Goal: Information Seeking & Learning: Learn about a topic

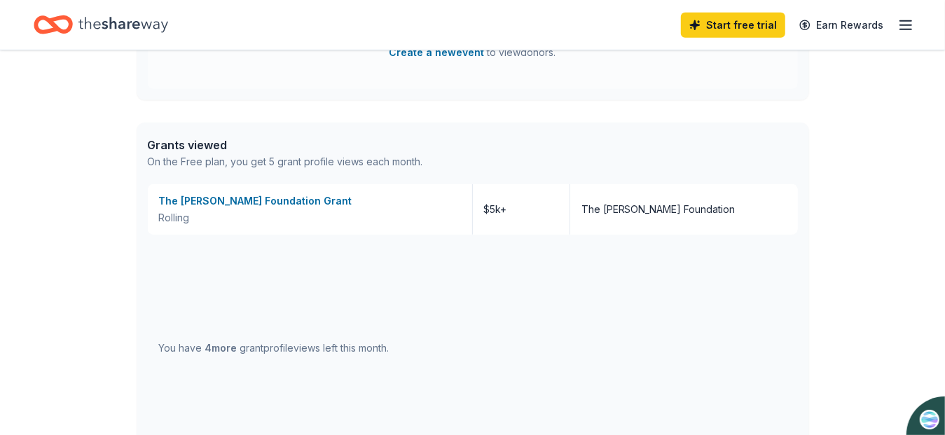
scroll to position [726, 0]
click at [277, 193] on div "The Steinman Foundation Grant" at bounding box center [310, 199] width 302 height 17
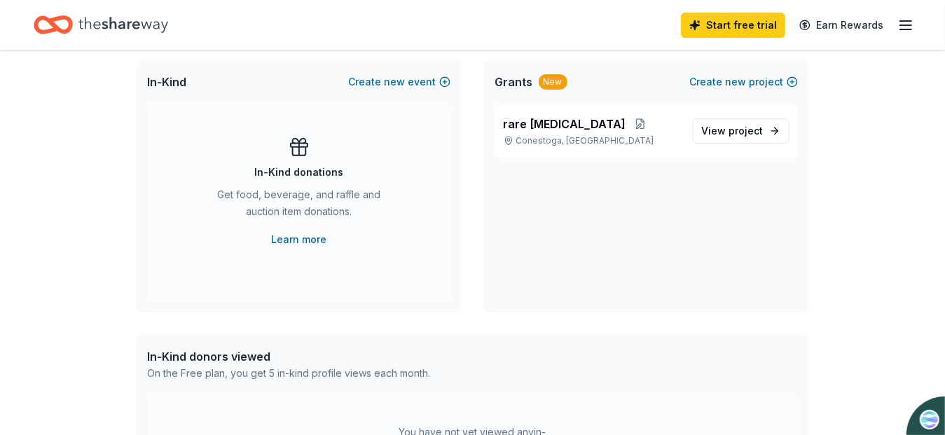
scroll to position [301, 0]
click at [766, 129] on link "View project" at bounding box center [741, 130] width 97 height 25
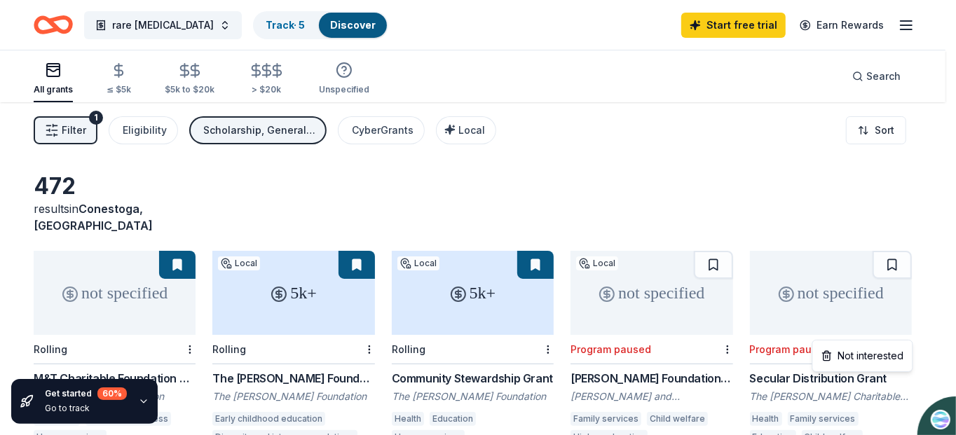
click at [146, 133] on html "rare genetic disorder Track · 5 Discover Start free trial Earn Rewards All gran…" at bounding box center [478, 217] width 956 height 435
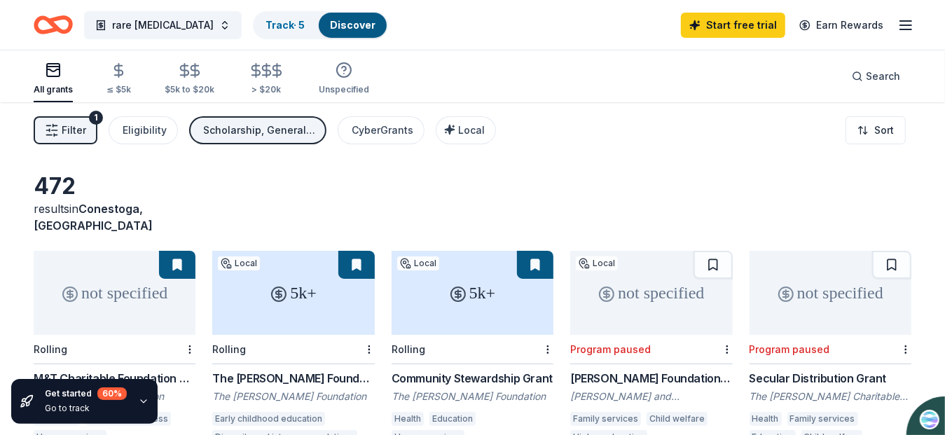
click at [149, 126] on div "Eligibility" at bounding box center [145, 130] width 44 height 17
click at [75, 133] on span "Filter" at bounding box center [74, 130] width 25 height 17
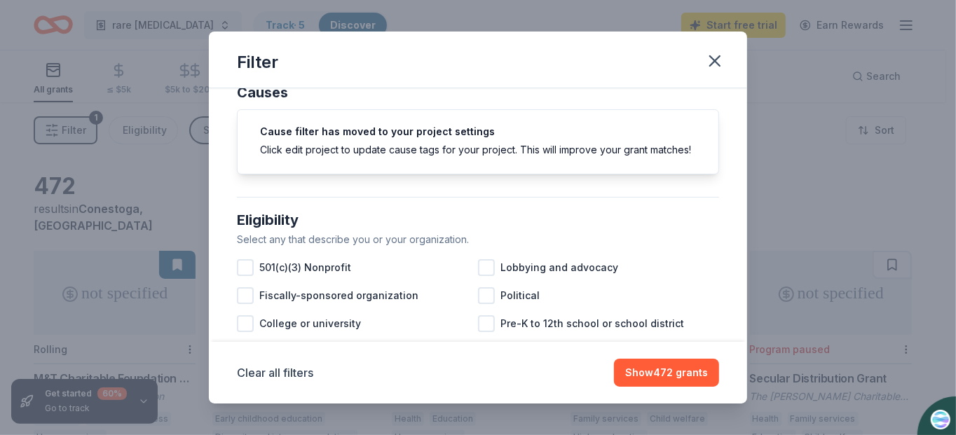
scroll to position [53, 0]
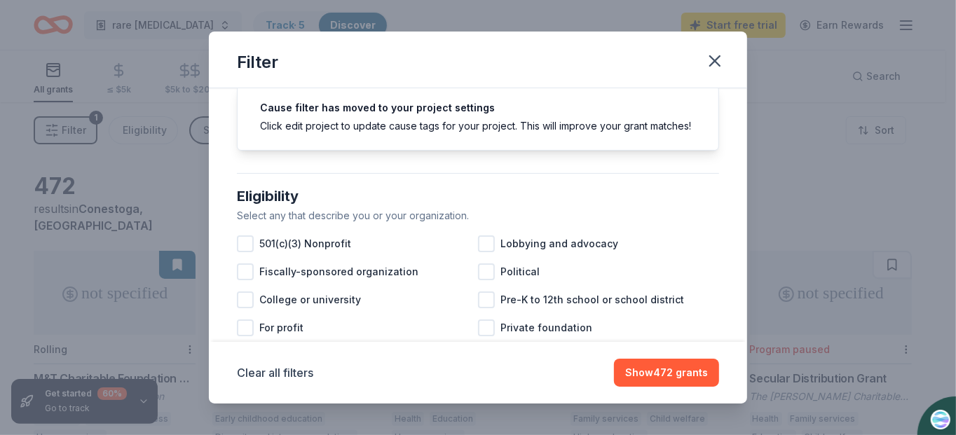
click at [240, 252] on div at bounding box center [245, 243] width 17 height 17
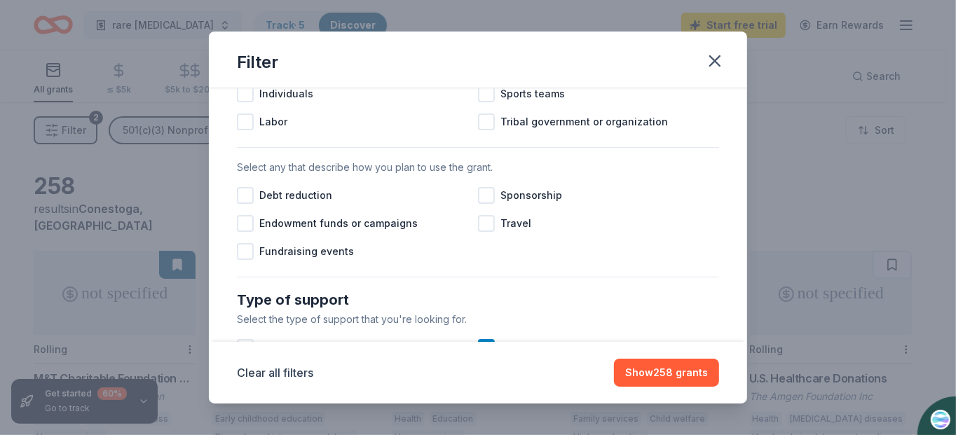
scroll to position [373, 0]
click at [483, 202] on div at bounding box center [486, 194] width 17 height 17
click at [478, 230] on div at bounding box center [486, 222] width 17 height 17
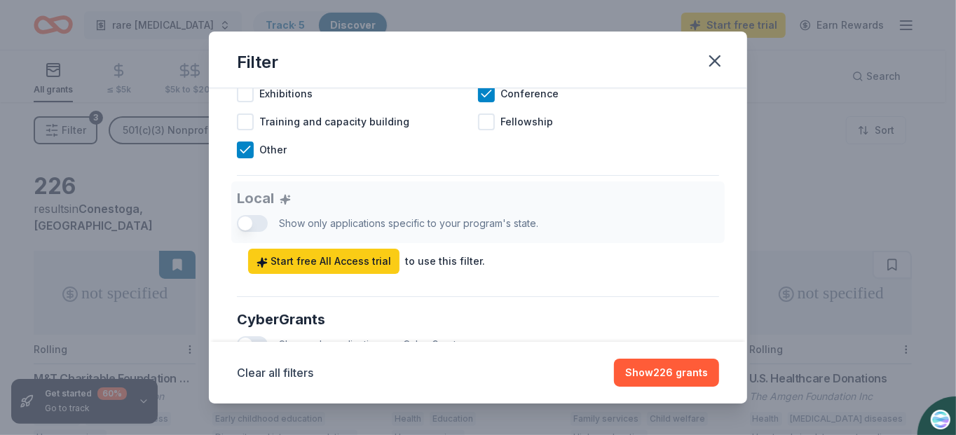
scroll to position [733, 0]
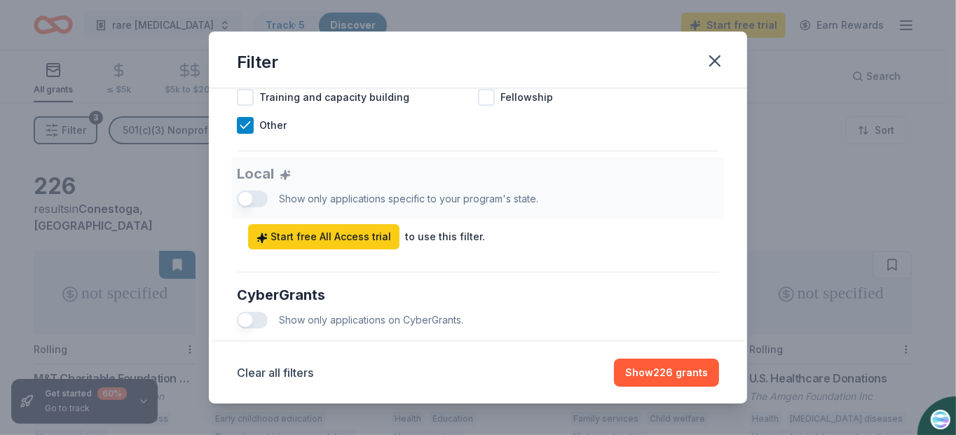
click at [243, 207] on div "Local Show only applications specific to your program's state. Start free All A…" at bounding box center [478, 203] width 482 height 92
click at [252, 213] on div "Local Show only applications specific to your program's state. Start free All A…" at bounding box center [478, 203] width 482 height 92
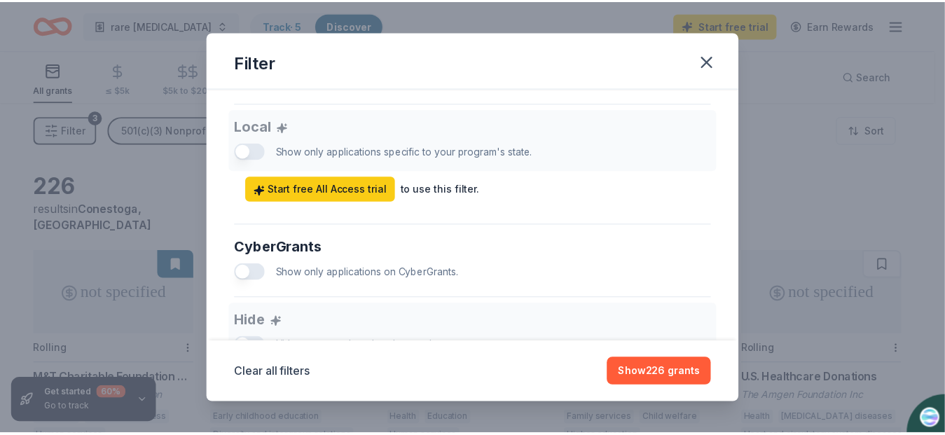
scroll to position [747, 0]
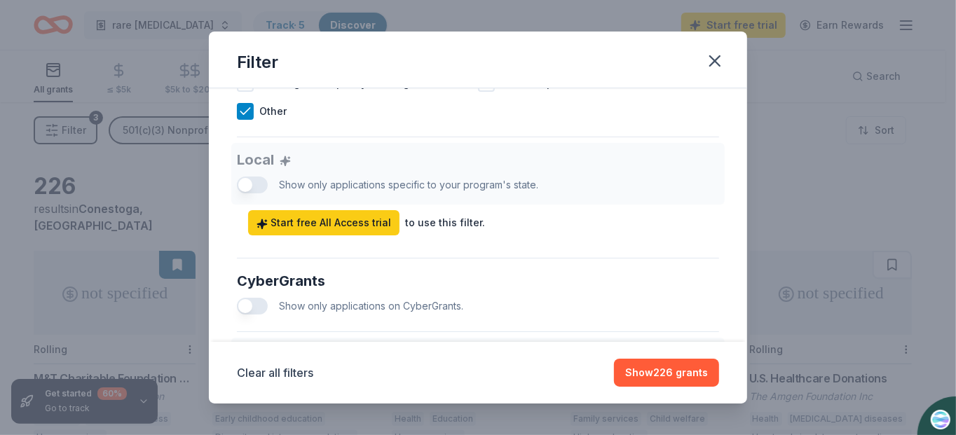
click at [352, 231] on span "Start free All Access trial" at bounding box center [323, 222] width 134 height 17
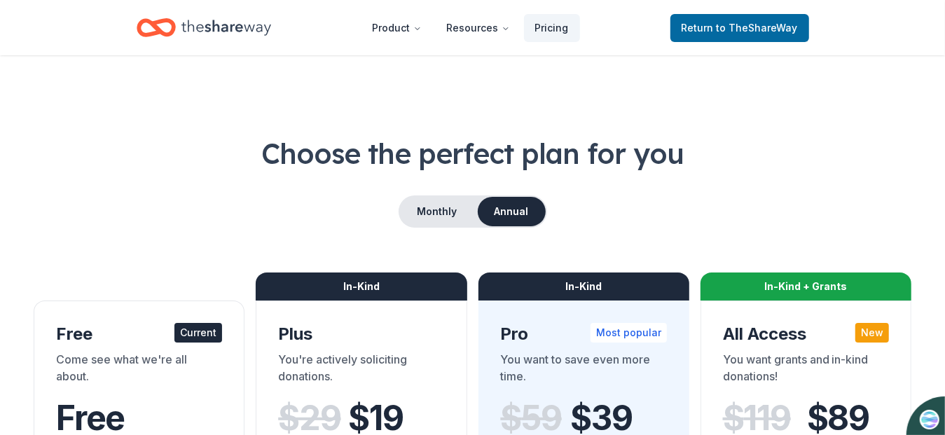
click at [764, 30] on span "to TheShareWay" at bounding box center [757, 28] width 81 height 12
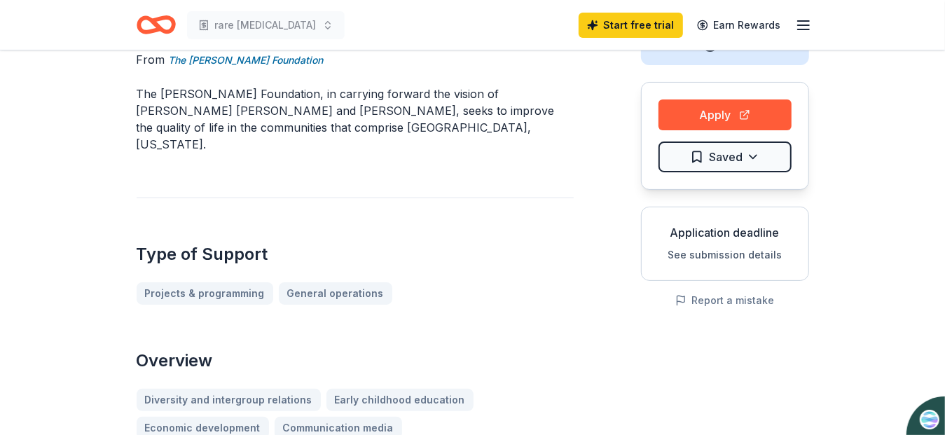
scroll to position [104, 0]
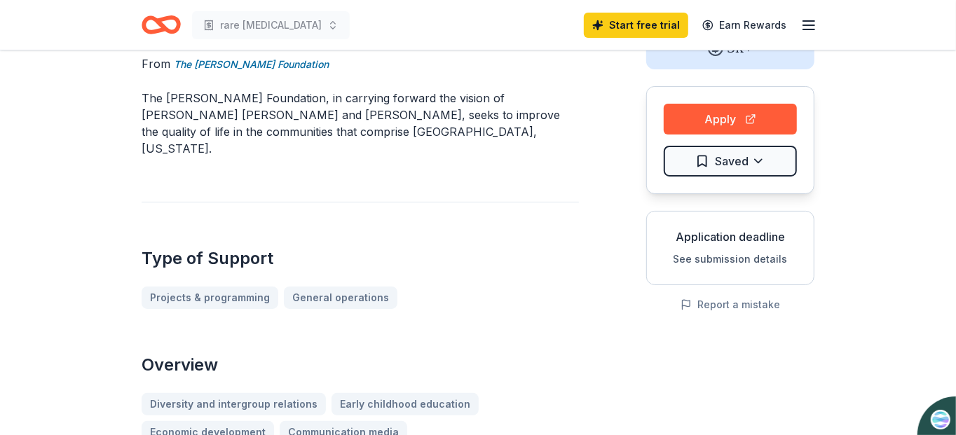
click at [752, 162] on html "rare genetic disorder Start free trial Earn Rewards The Steinman Foundation Gra…" at bounding box center [478, 113] width 956 height 435
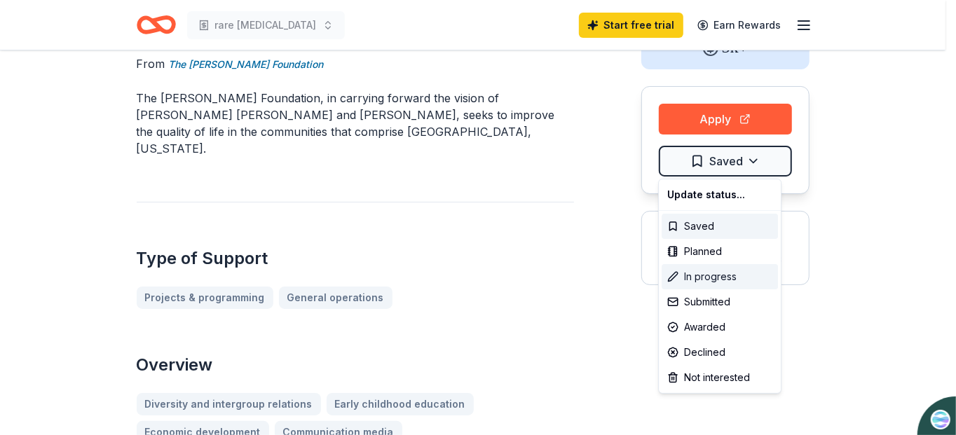
click at [728, 277] on div "In progress" at bounding box center [719, 276] width 116 height 25
click at [737, 277] on div "In progress" at bounding box center [719, 276] width 116 height 25
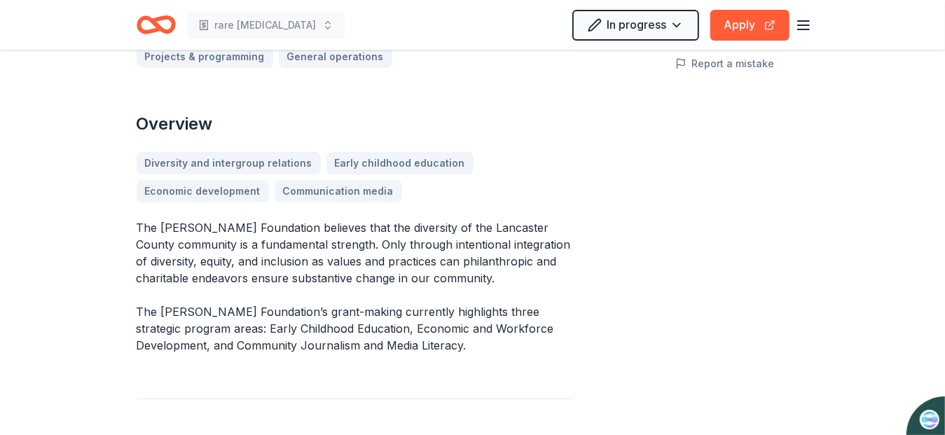
scroll to position [0, 0]
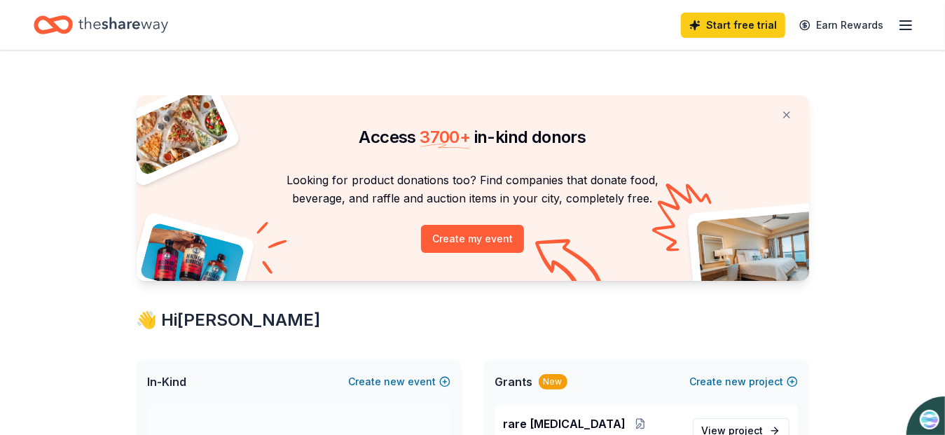
click at [906, 21] on line "button" at bounding box center [905, 21] width 11 height 0
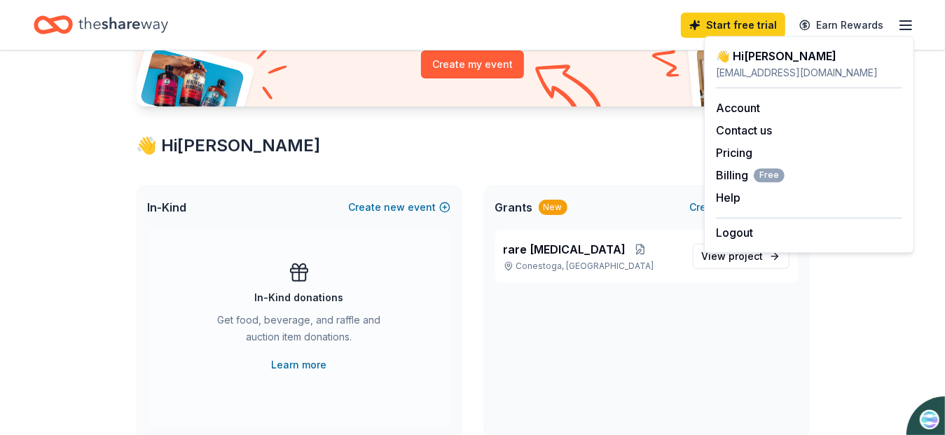
scroll to position [177, 0]
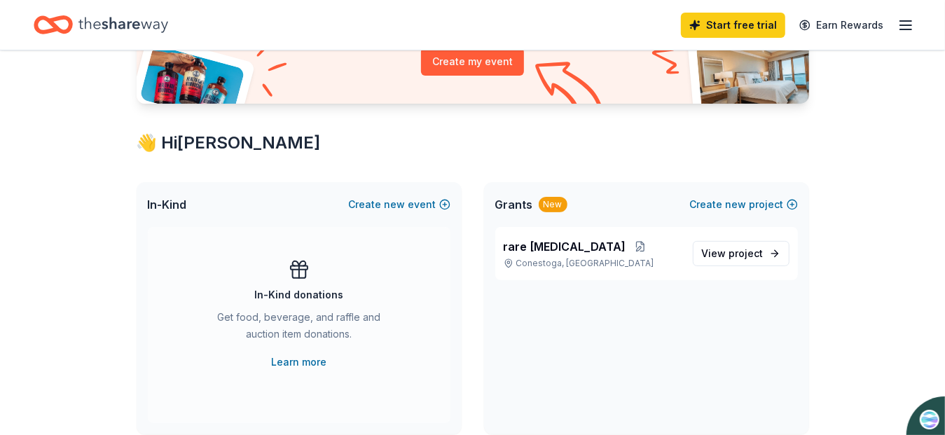
click at [761, 254] on span "project" at bounding box center [746, 253] width 34 height 12
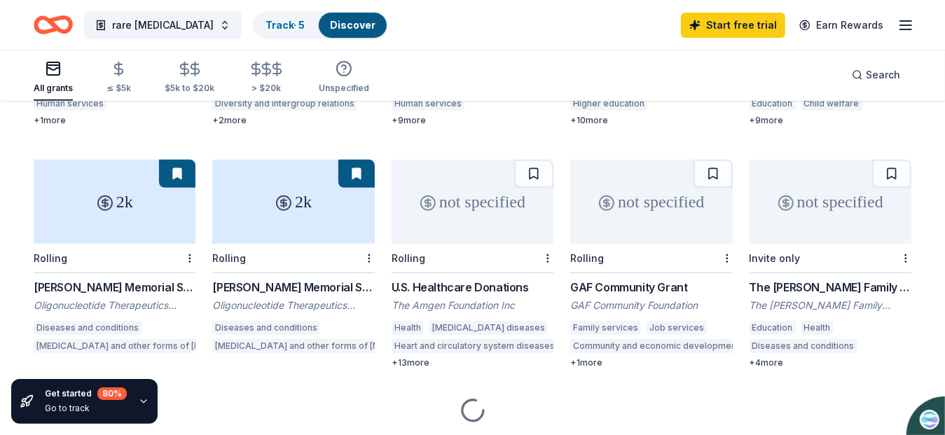
scroll to position [334, 0]
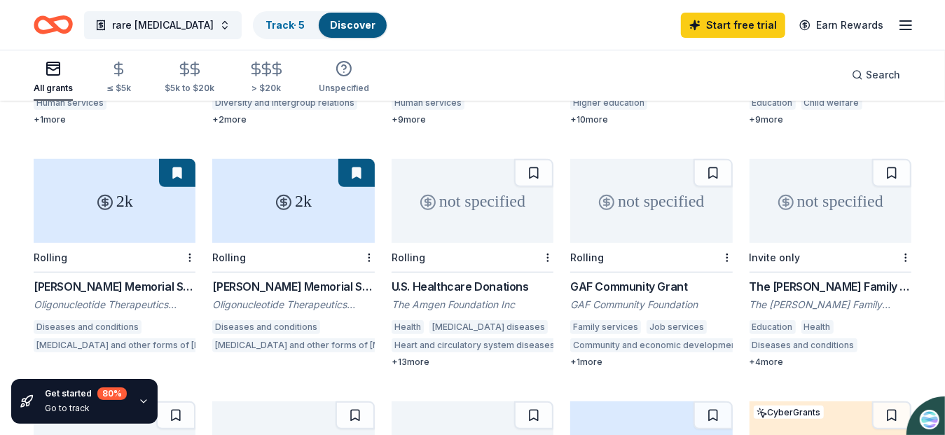
click at [421, 357] on div "+ 13 more" at bounding box center [473, 362] width 162 height 11
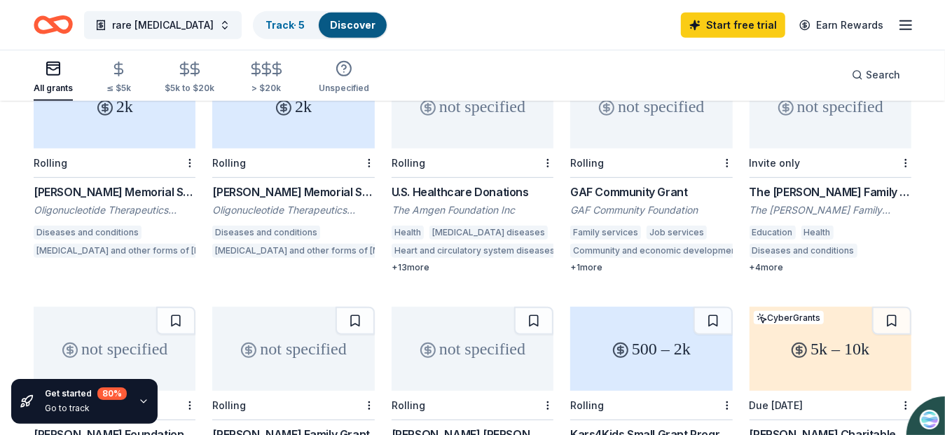
scroll to position [431, 0]
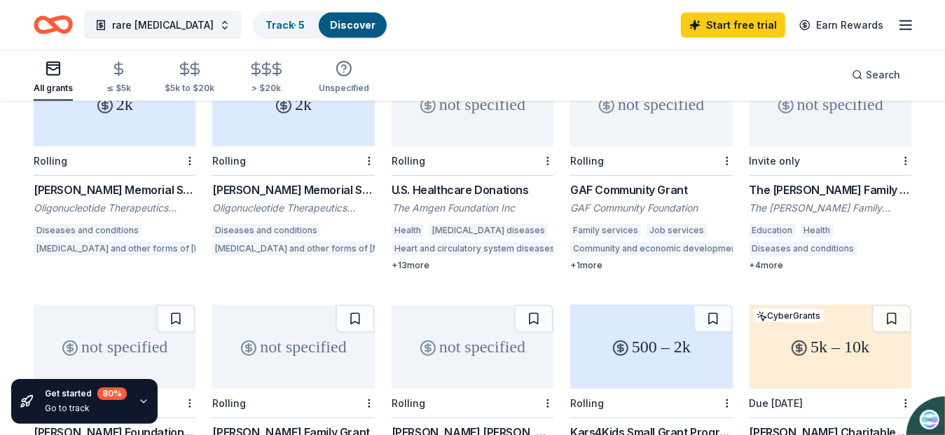
click at [776, 260] on div "+ 4 more" at bounding box center [831, 265] width 162 height 11
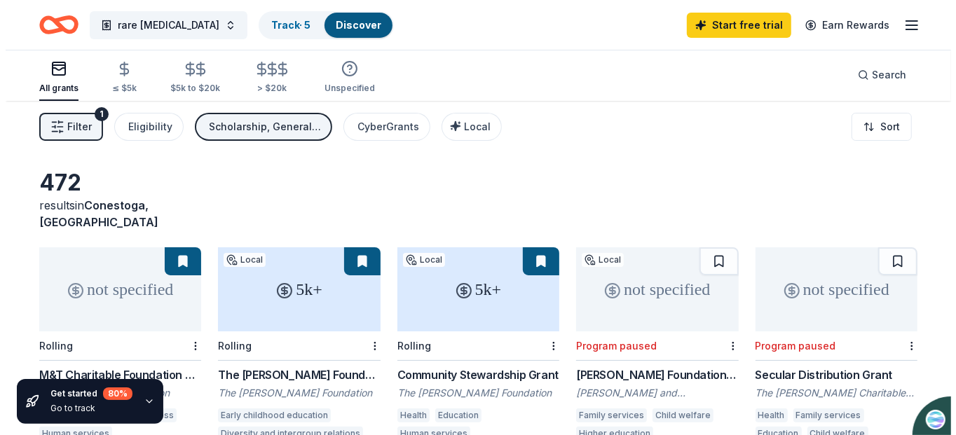
scroll to position [0, 0]
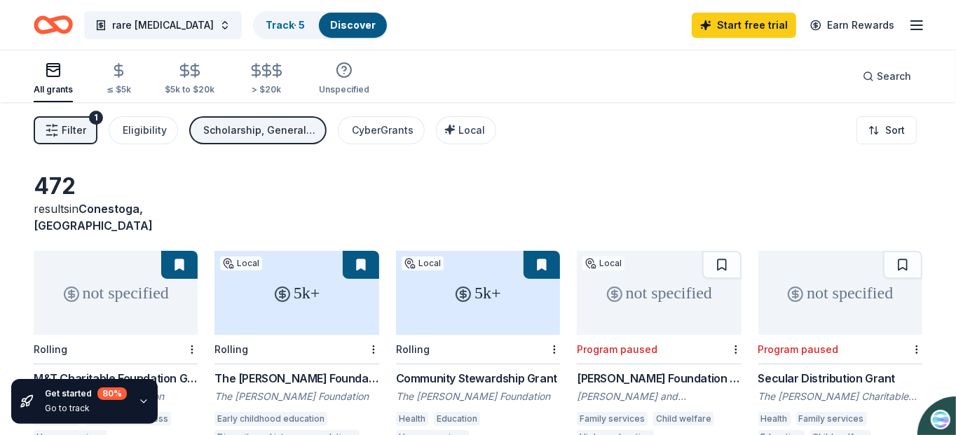
click at [879, 128] on html "rare [MEDICAL_DATA] Track · 5 Discover Start free trial Earn Rewards All grants…" at bounding box center [478, 217] width 956 height 435
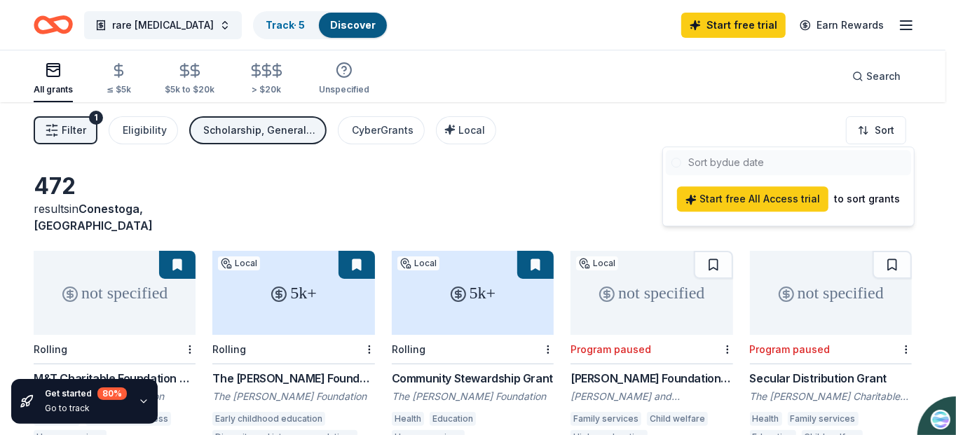
click at [878, 124] on html "rare [MEDICAL_DATA] Track · 5 Discover Start free trial Earn Rewards All grants…" at bounding box center [478, 217] width 956 height 435
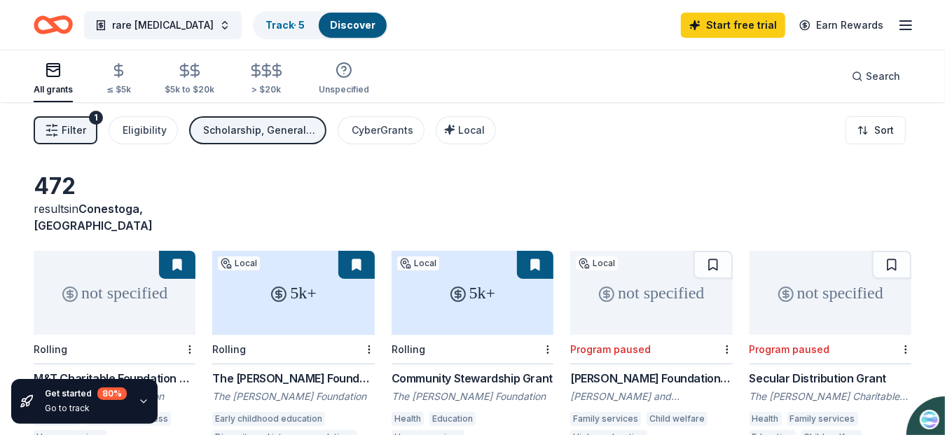
click at [74, 127] on span "Filter" at bounding box center [74, 130] width 25 height 17
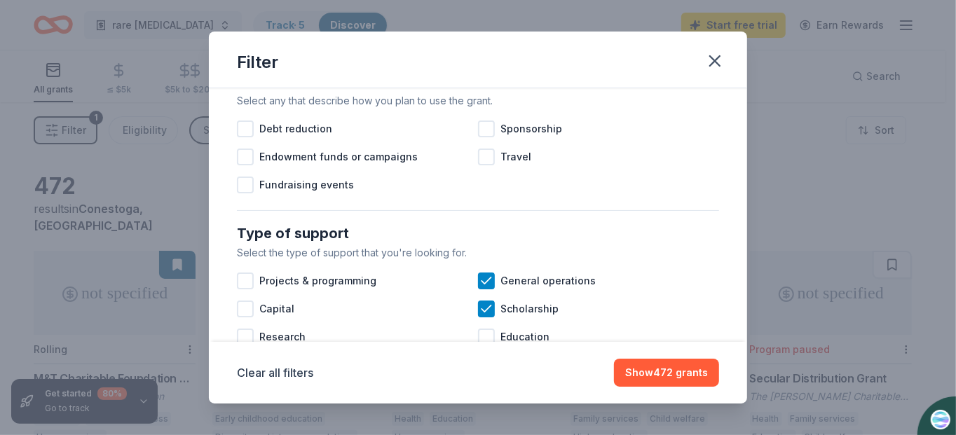
scroll to position [460, 0]
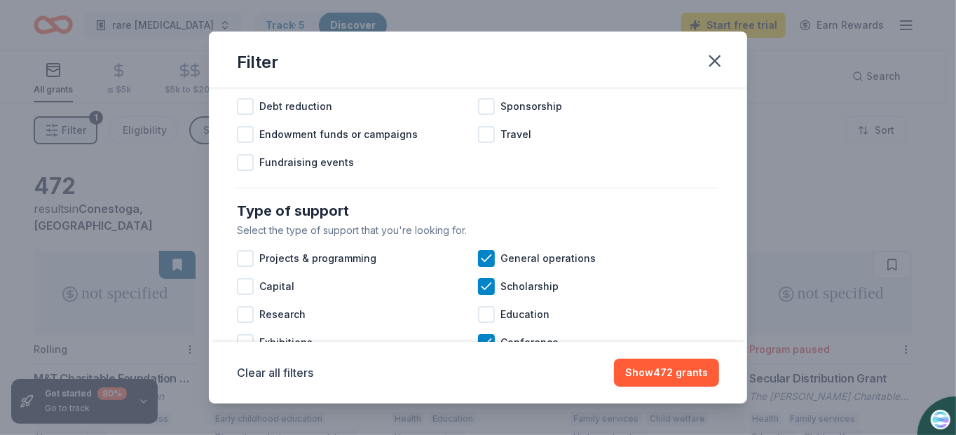
click at [478, 115] on div at bounding box center [486, 106] width 17 height 17
click at [488, 143] on div at bounding box center [486, 134] width 17 height 17
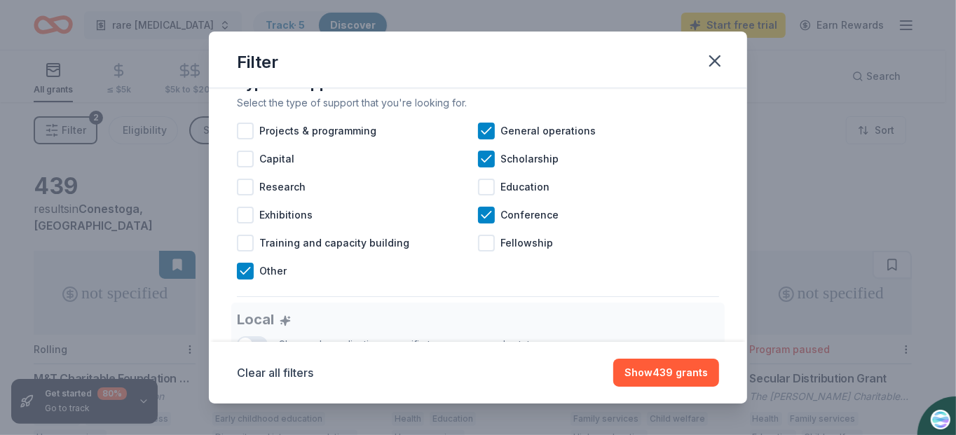
scroll to position [588, 0]
click at [480, 195] on div at bounding box center [486, 186] width 17 height 17
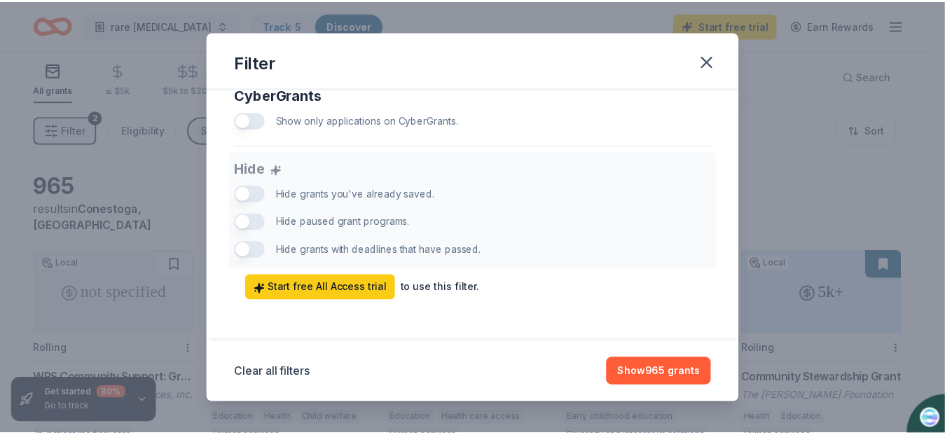
scroll to position [949, 0]
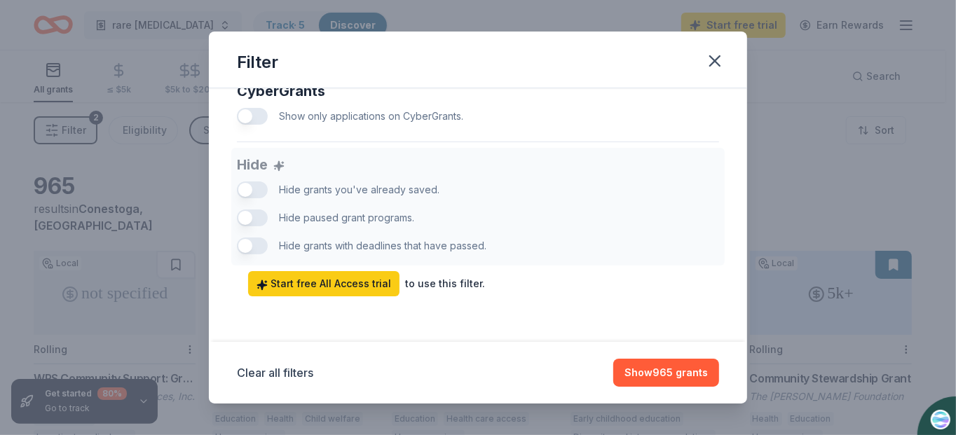
click at [669, 374] on button "Show 965 grants" at bounding box center [666, 373] width 106 height 28
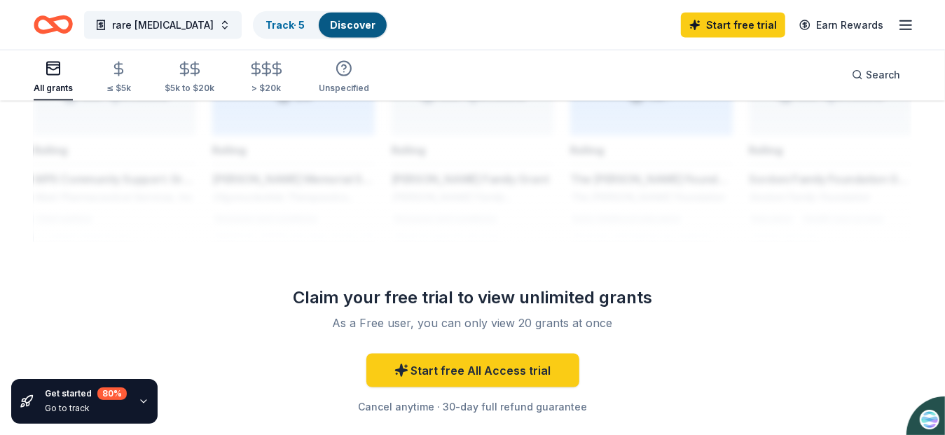
scroll to position [1203, 0]
click at [490, 354] on link "Start free All Access trial" at bounding box center [472, 370] width 213 height 34
click at [522, 355] on link "Start free All Access trial" at bounding box center [472, 370] width 213 height 34
click at [745, 25] on link "Start free trial" at bounding box center [733, 25] width 104 height 25
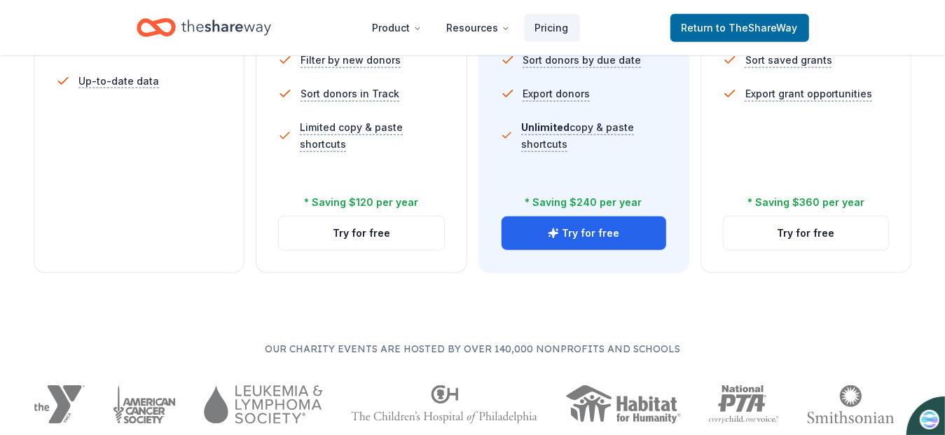
scroll to position [614, 0]
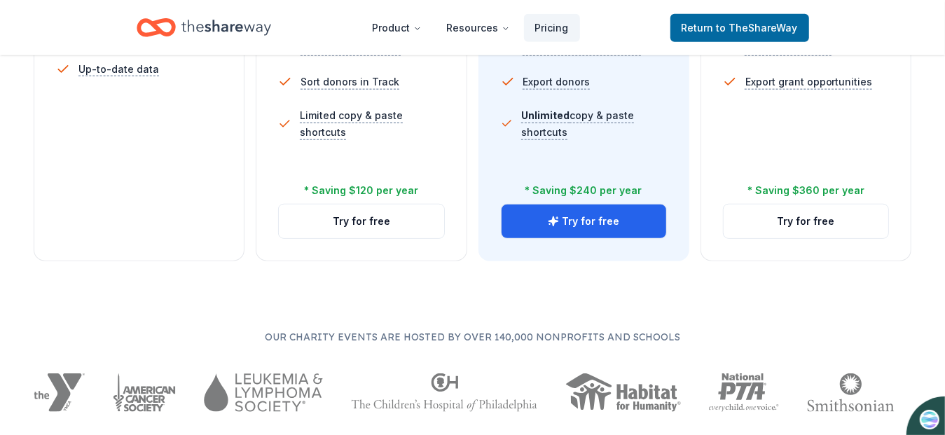
click at [597, 224] on button "Try for free" at bounding box center [584, 222] width 165 height 34
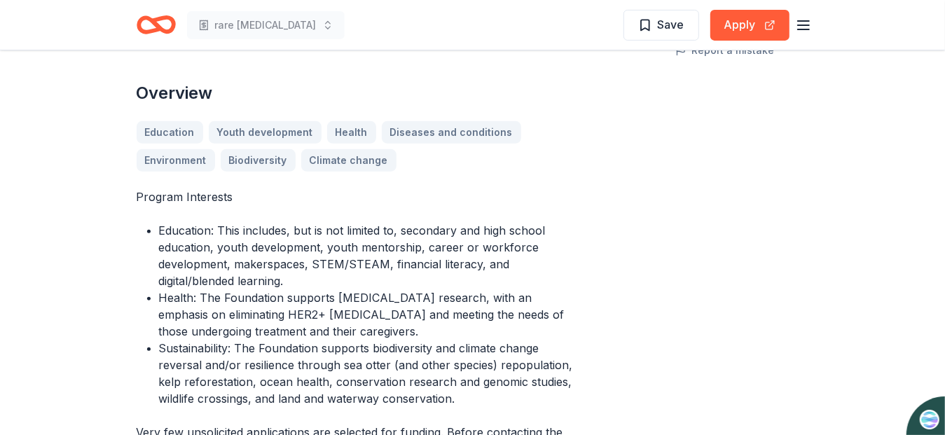
scroll to position [345, 0]
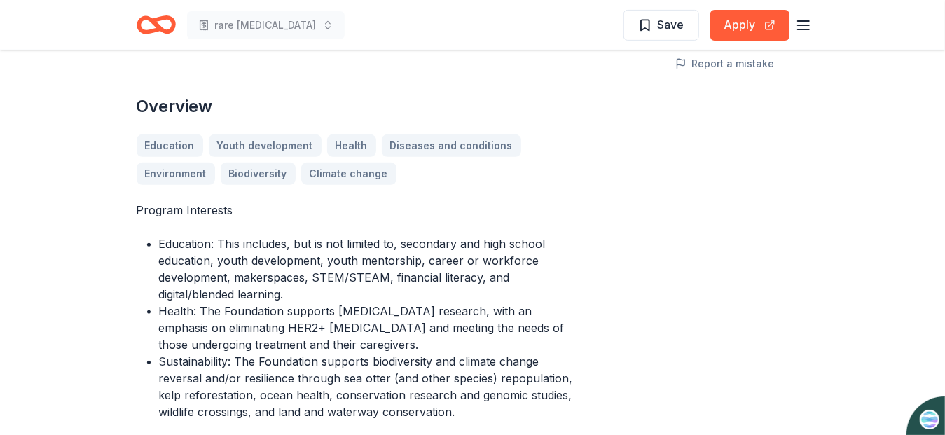
click at [437, 143] on div "Education Youth development Health Diseases and conditions Environment Biodiver…" at bounding box center [355, 159] width 437 height 50
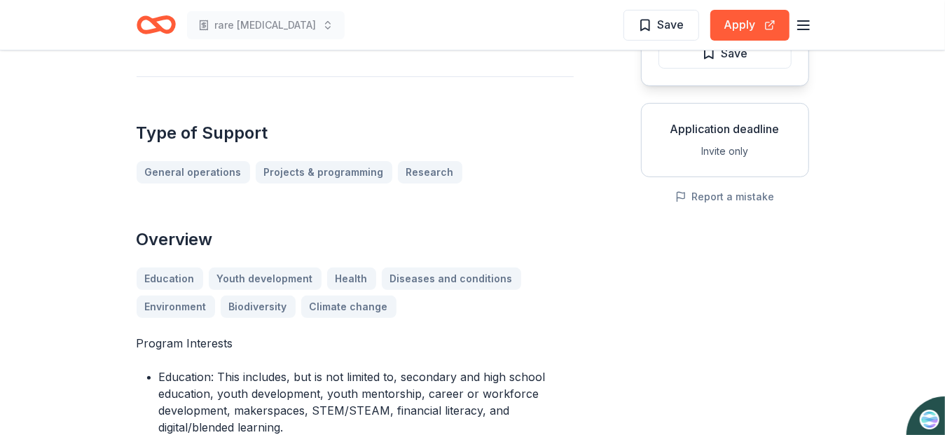
scroll to position [0, 0]
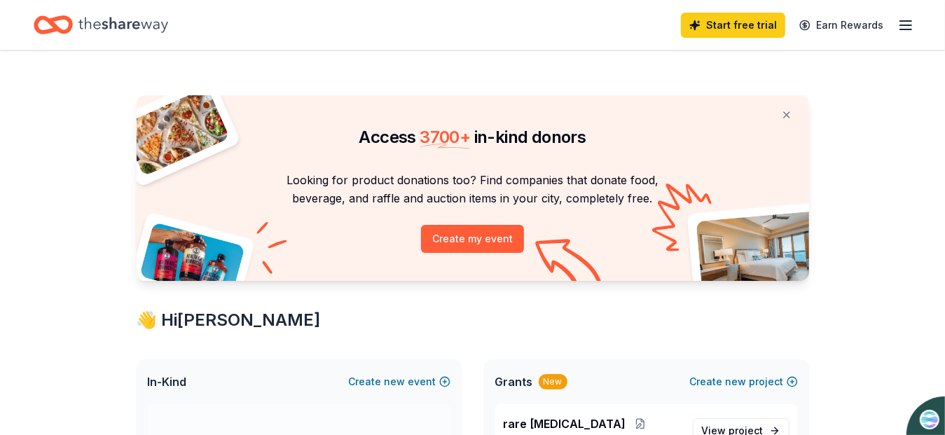
click at [910, 26] on icon "button" at bounding box center [905, 25] width 17 height 17
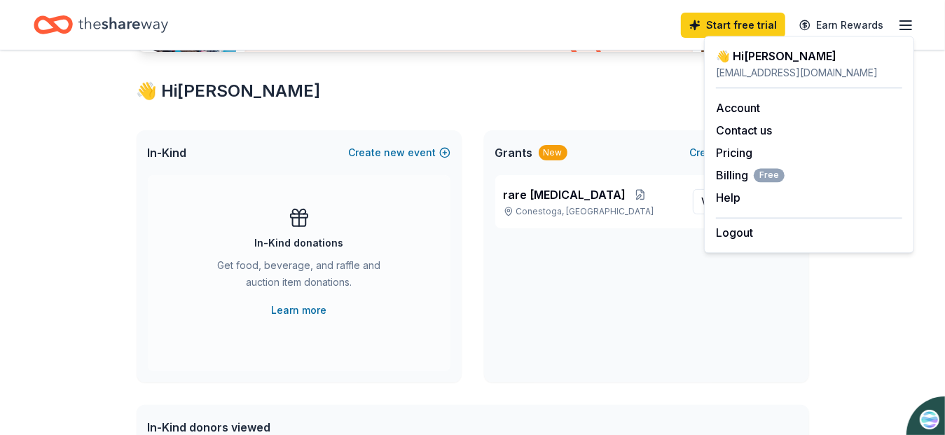
scroll to position [221, 0]
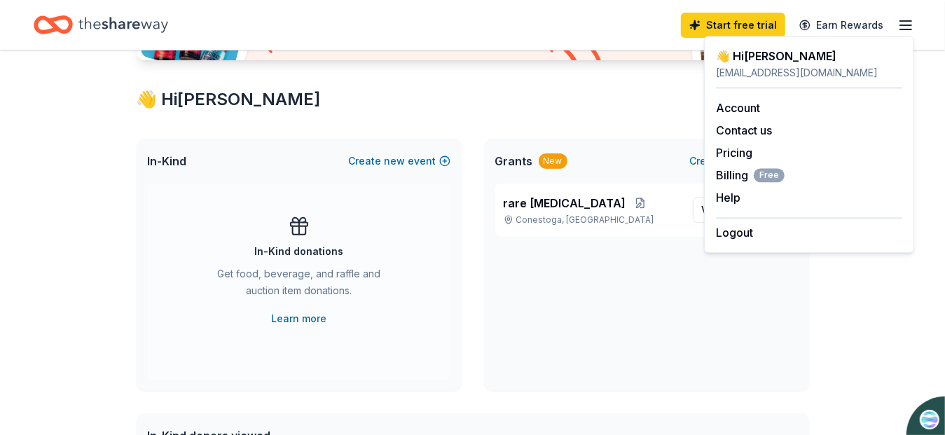
click at [572, 205] on span "rare [MEDICAL_DATA]" at bounding box center [565, 203] width 123 height 17
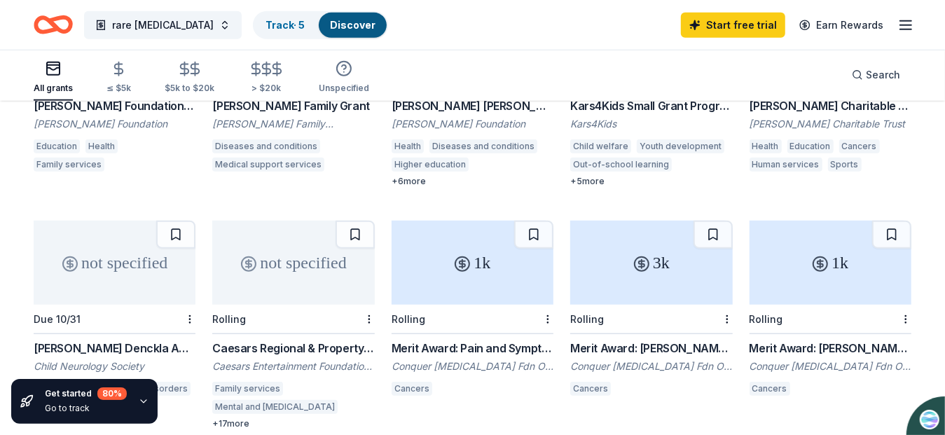
scroll to position [755, 0]
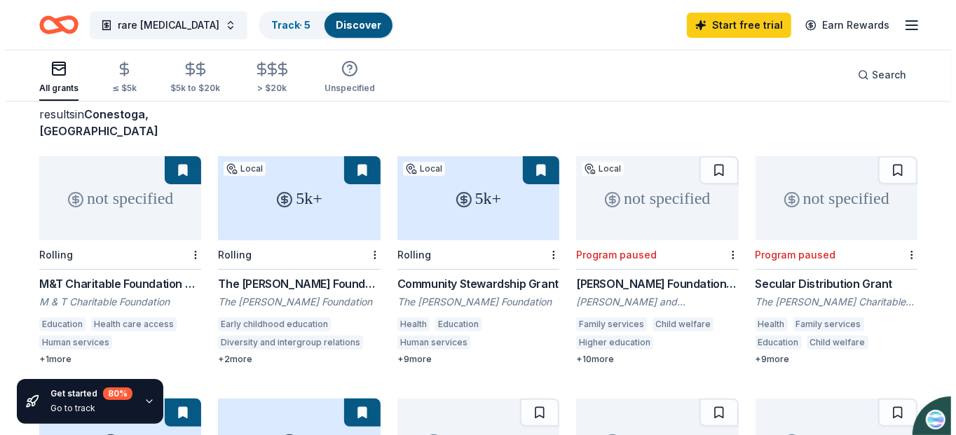
scroll to position [0, 0]
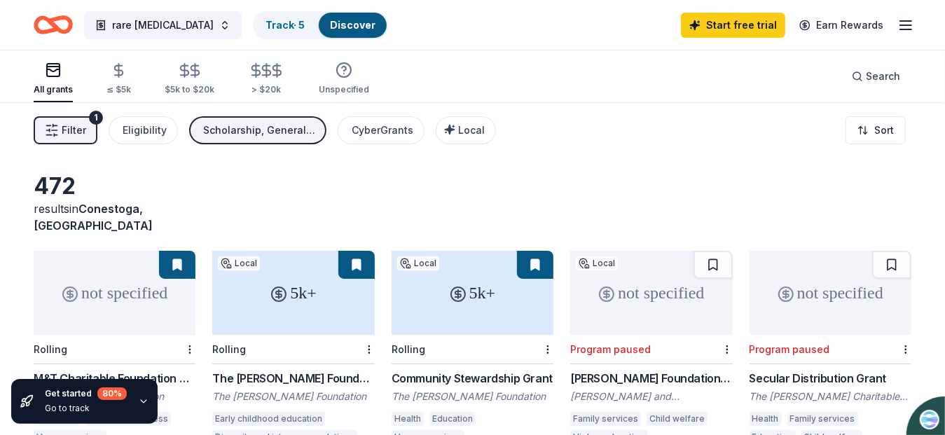
click at [57, 127] on icon "button" at bounding box center [52, 130] width 14 height 14
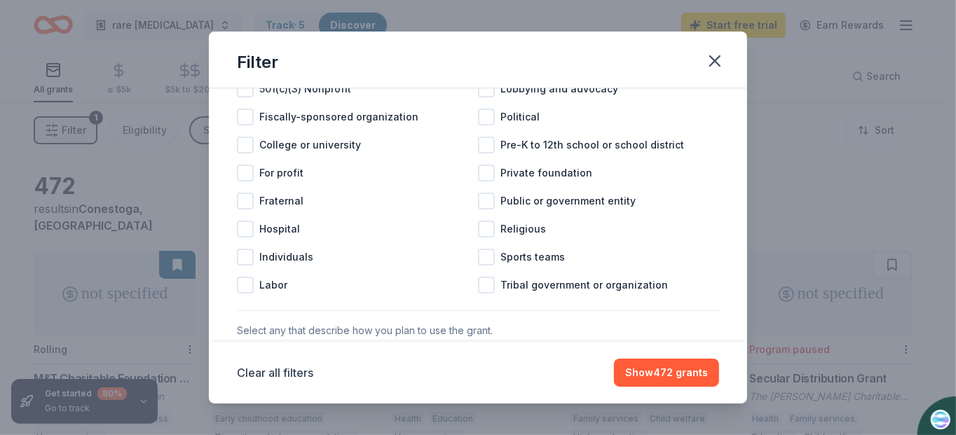
scroll to position [213, 0]
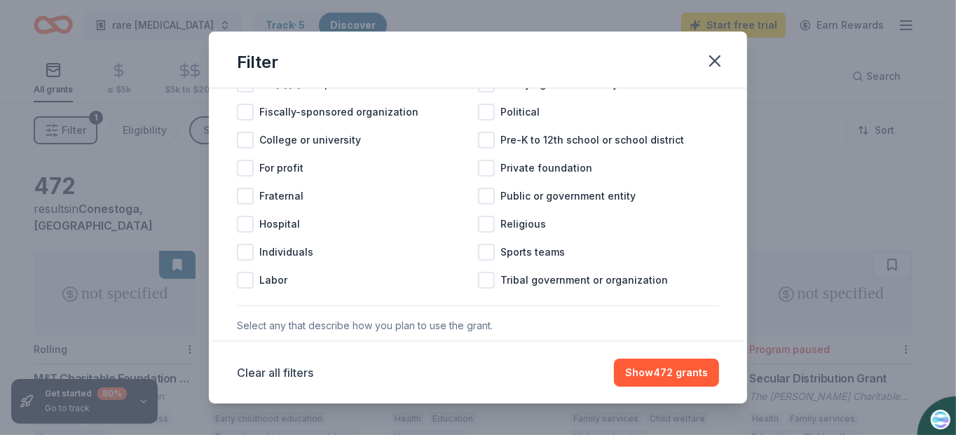
click at [249, 92] on div at bounding box center [245, 84] width 17 height 17
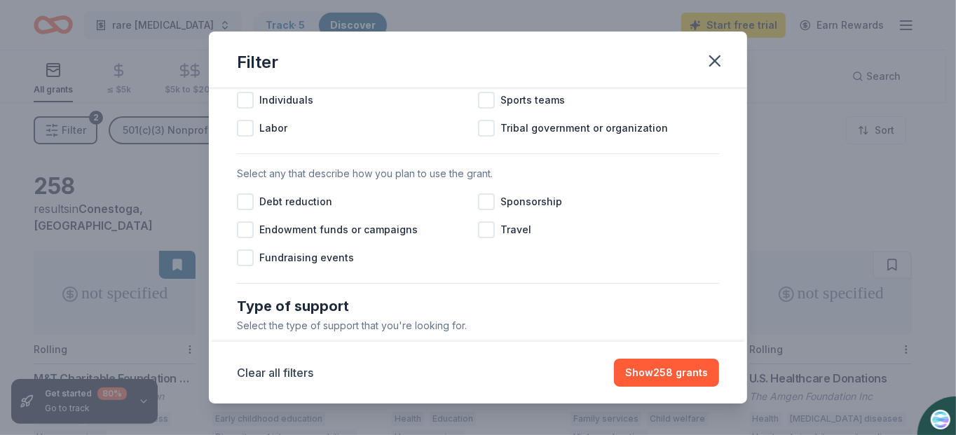
scroll to position [399, 0]
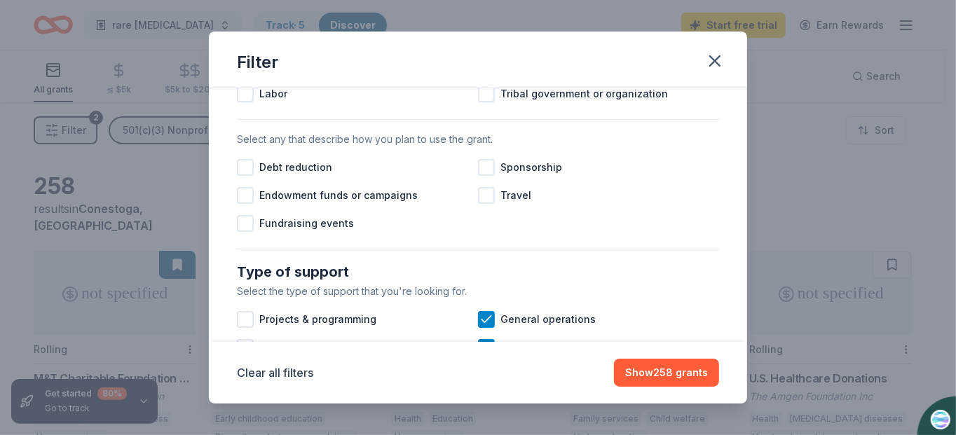
click at [487, 176] on div at bounding box center [486, 167] width 17 height 17
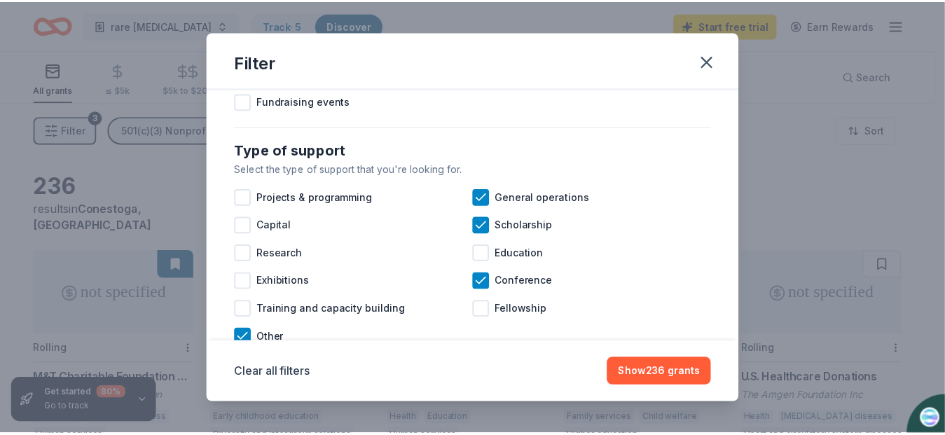
scroll to position [544, 0]
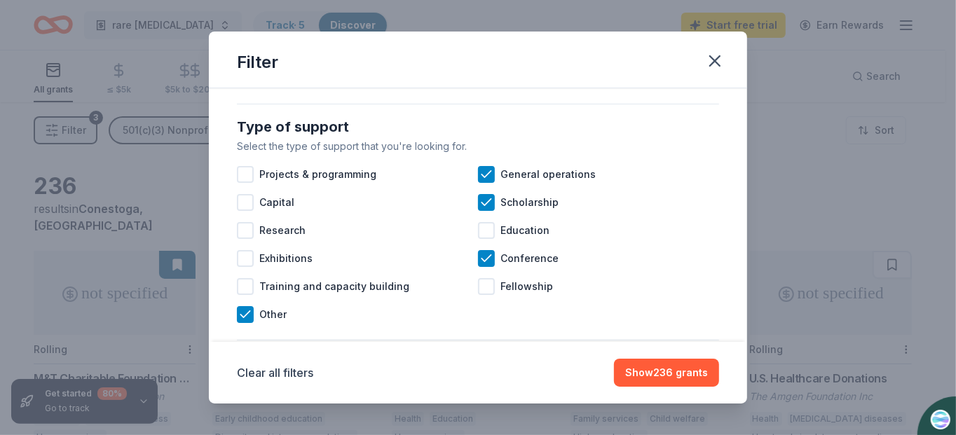
click at [684, 369] on button "Show 236 grants" at bounding box center [666, 373] width 105 height 28
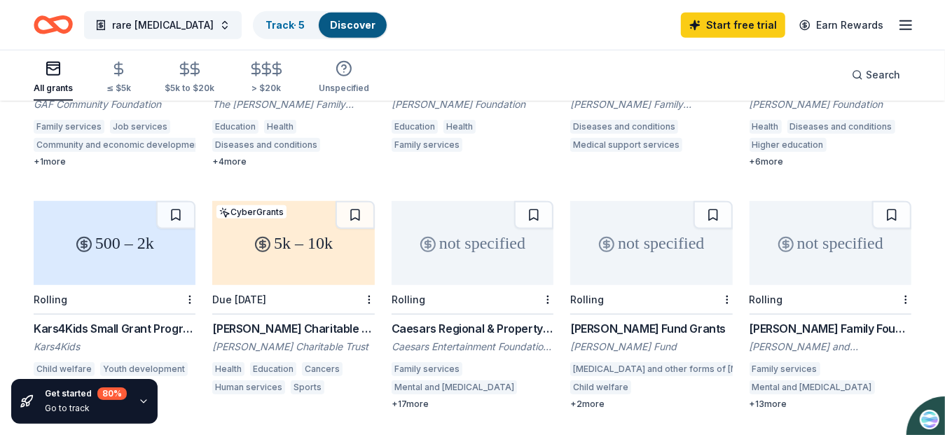
scroll to position [537, 0]
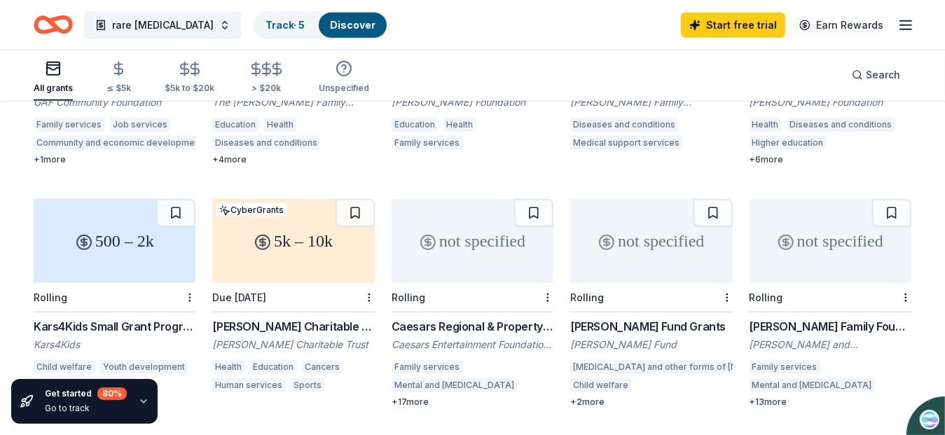
click at [591, 396] on div "+ 2 more" at bounding box center [651, 401] width 162 height 11
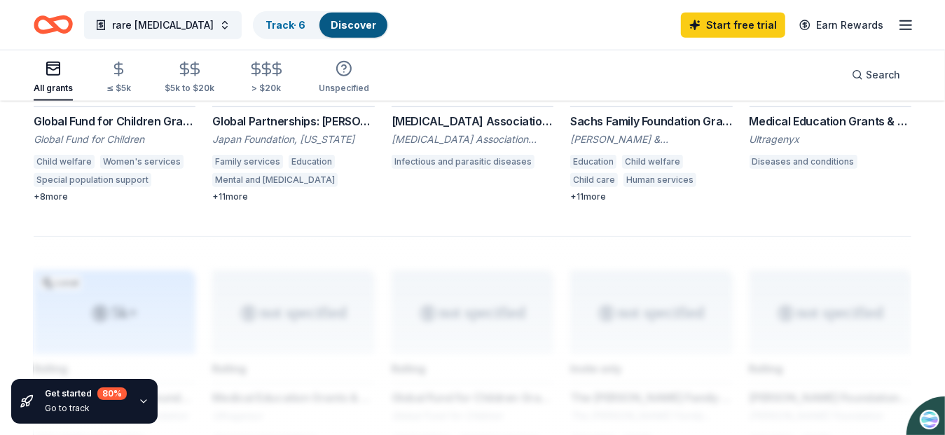
scroll to position [985, 0]
click at [297, 21] on link "Track · 6" at bounding box center [285, 25] width 40 height 12
click at [364, 26] on link "Discover" at bounding box center [354, 25] width 46 height 12
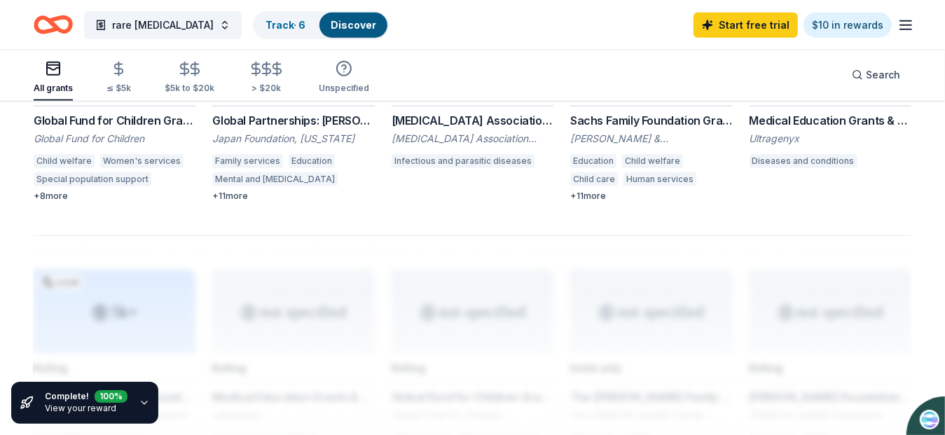
scroll to position [1, 0]
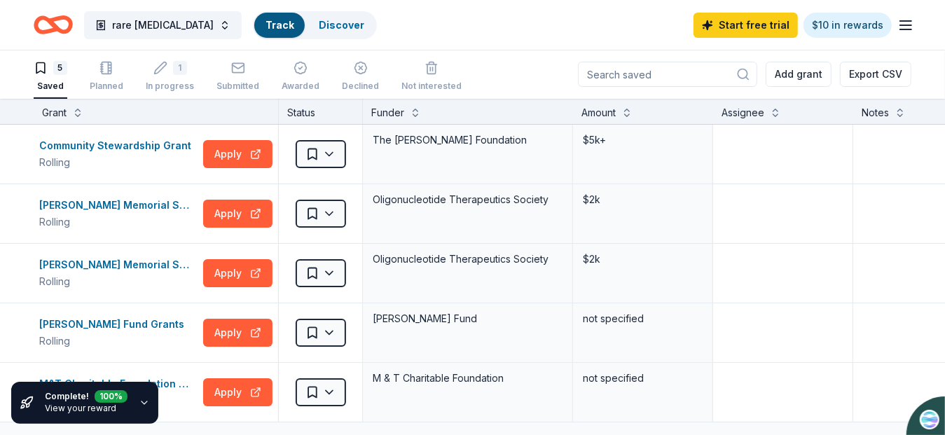
click at [347, 26] on link "Discover" at bounding box center [342, 25] width 46 height 12
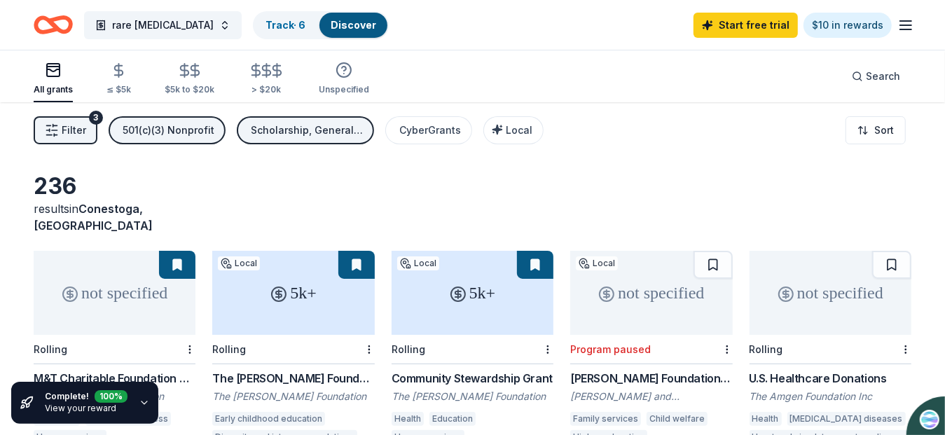
click at [342, 20] on link "Discover" at bounding box center [354, 25] width 46 height 12
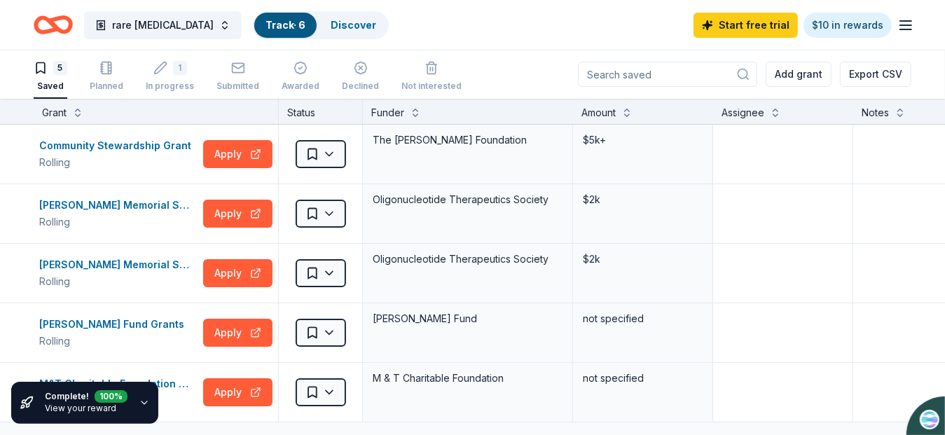
click at [142, 403] on icon "button" at bounding box center [145, 402] width 6 height 3
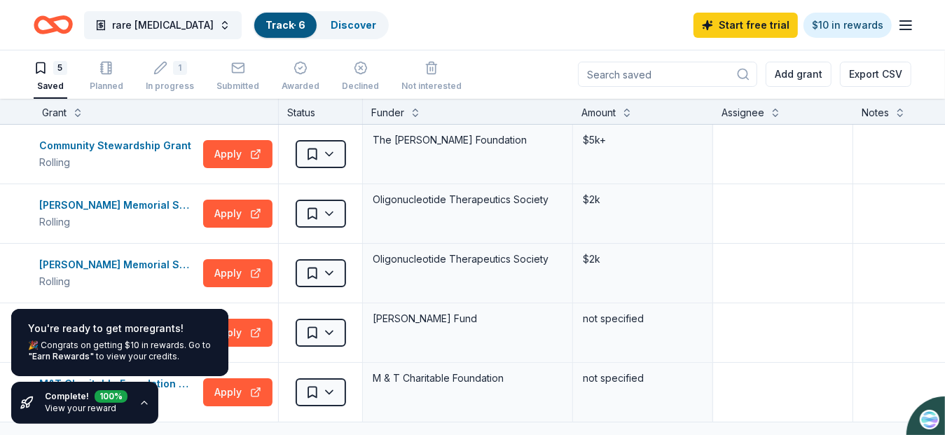
click at [350, 22] on link "Discover" at bounding box center [354, 25] width 46 height 12
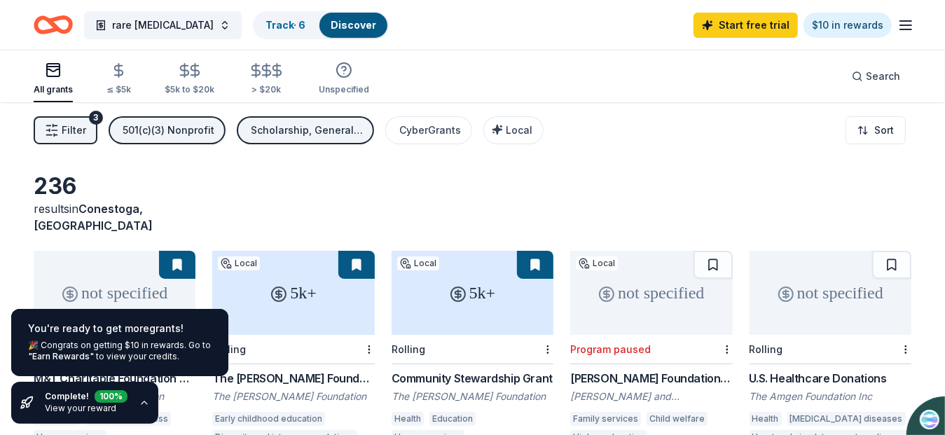
click at [876, 128] on html "rare genetic disorder Track · 6 Discover Start free trial $10 in rewards All gr…" at bounding box center [472, 217] width 945 height 435
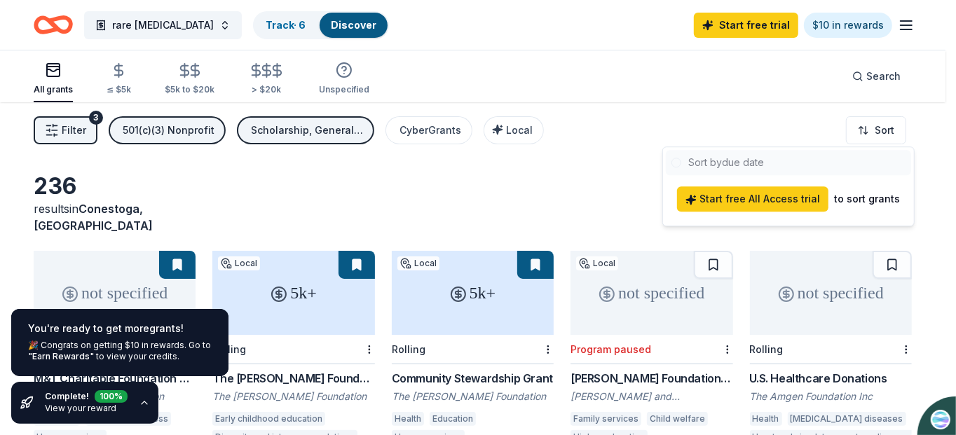
click at [513, 130] on html "rare genetic disorder Track · 6 Discover Start free trial $10 in rewards All gr…" at bounding box center [478, 217] width 956 height 435
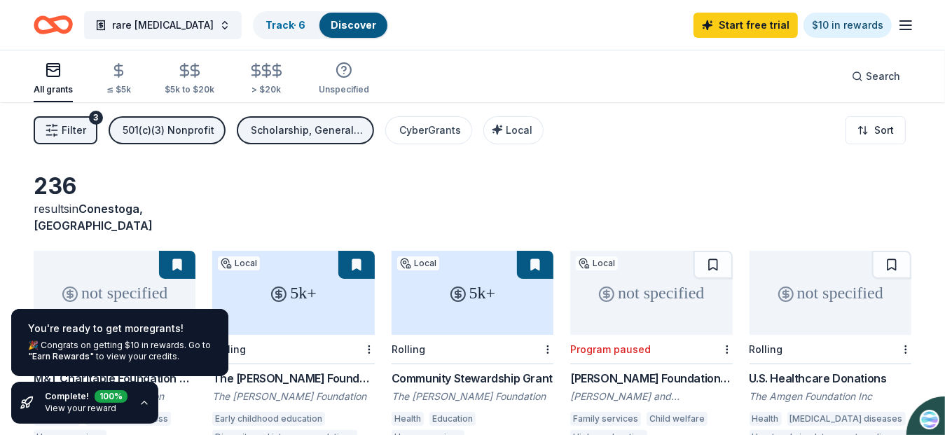
click at [506, 130] on span "Local" at bounding box center [519, 130] width 27 height 12
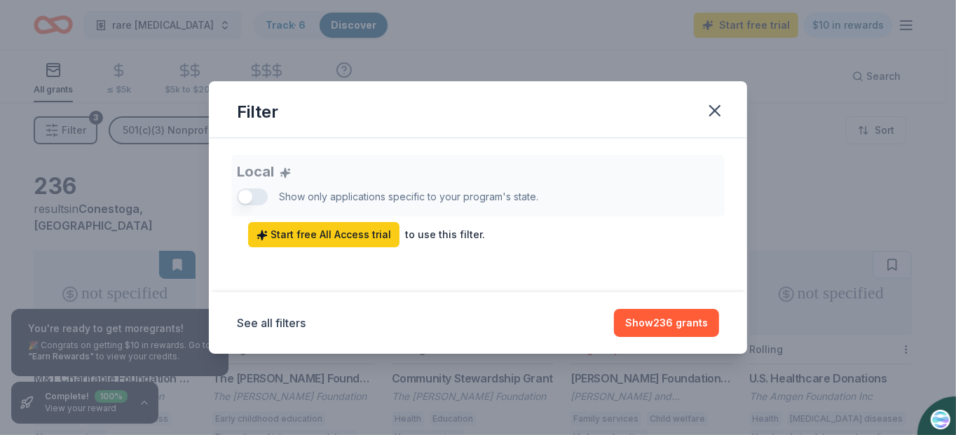
click at [669, 329] on button "Show 236 grants" at bounding box center [666, 323] width 105 height 28
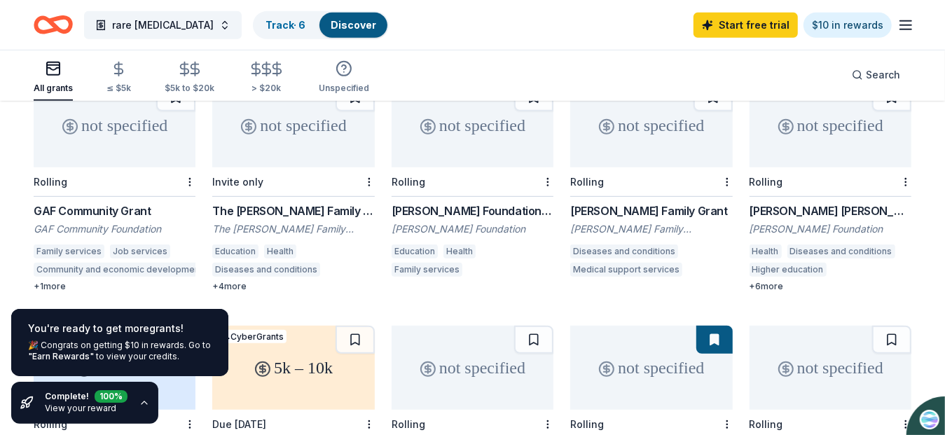
scroll to position [411, 0]
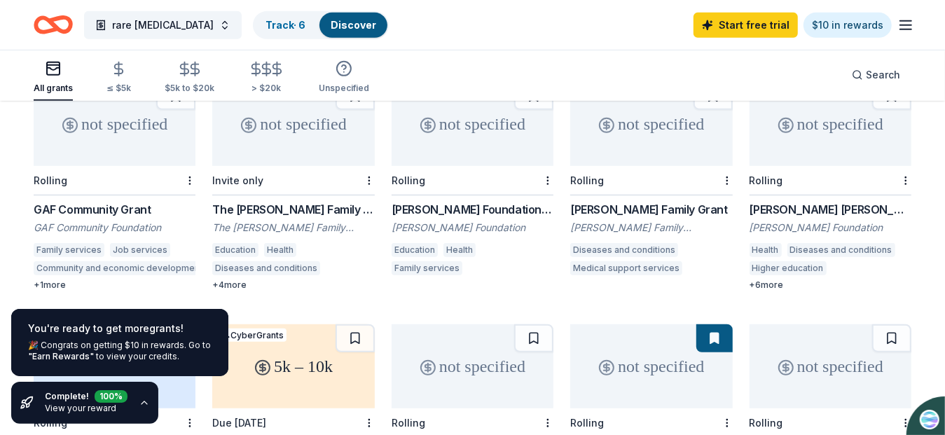
click at [643, 201] on div "[PERSON_NAME] Family Grant" at bounding box center [651, 209] width 162 height 17
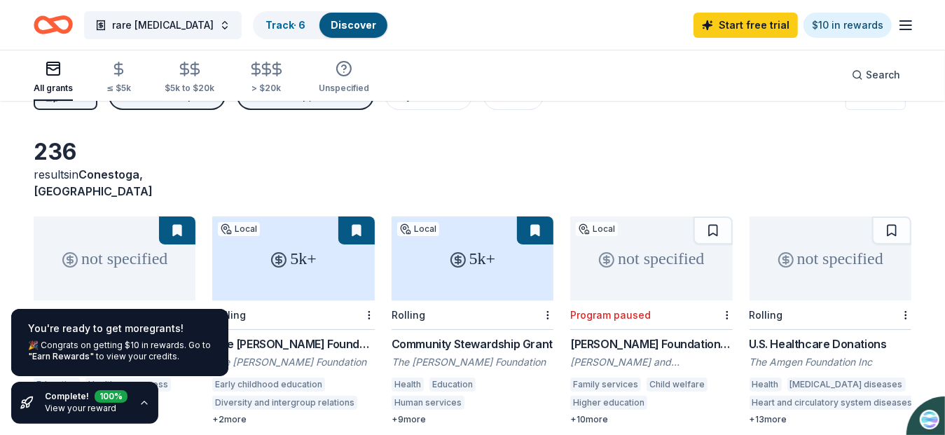
scroll to position [0, 0]
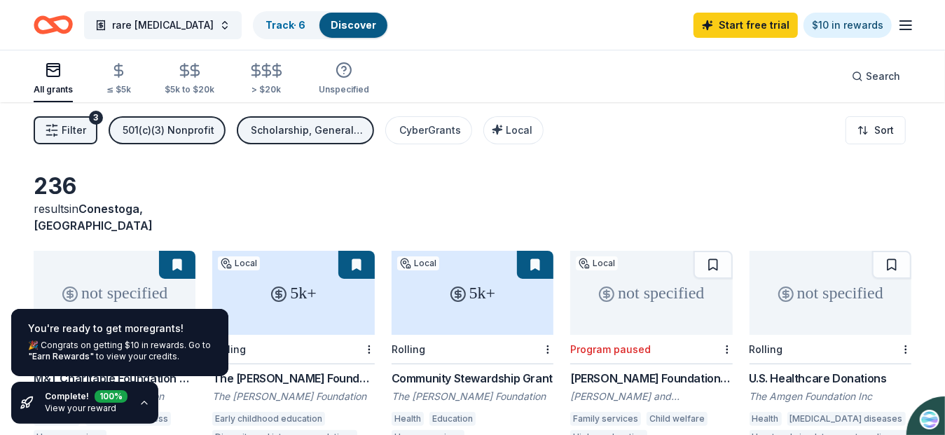
click at [911, 21] on icon "button" at bounding box center [905, 25] width 17 height 17
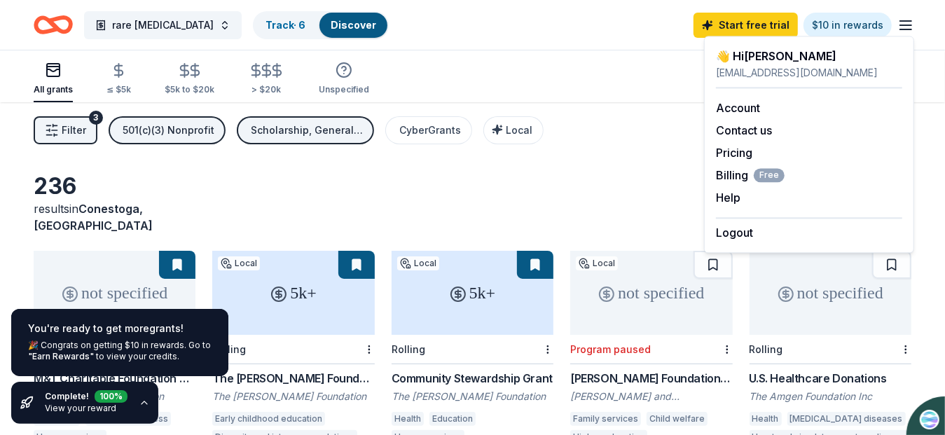
click at [732, 199] on button "Help" at bounding box center [728, 197] width 25 height 17
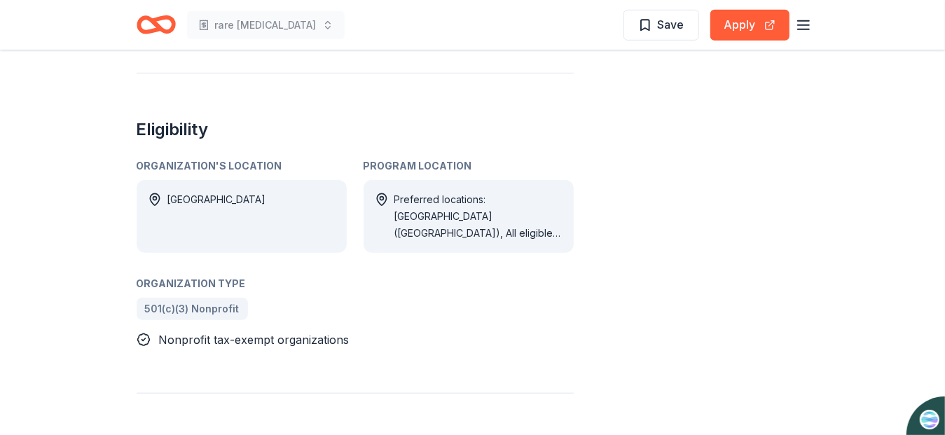
scroll to position [713, 0]
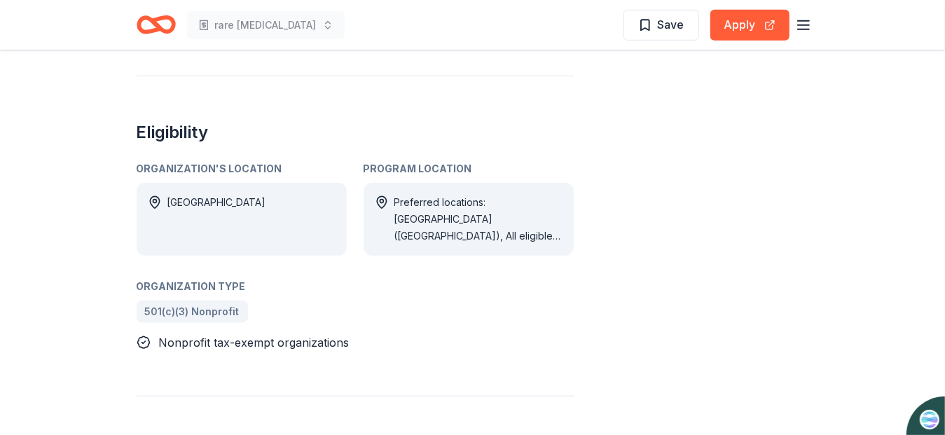
click at [752, 26] on button "Apply" at bounding box center [749, 25] width 79 height 31
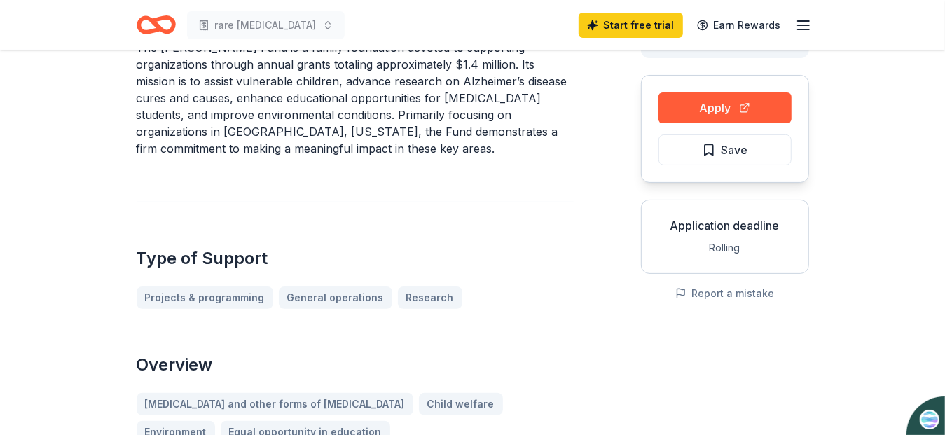
scroll to position [0, 0]
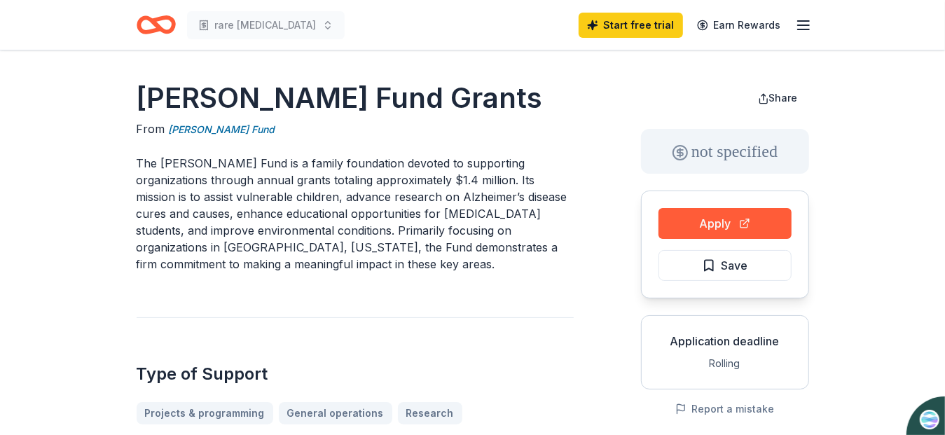
click at [731, 273] on span "Save" at bounding box center [735, 265] width 27 height 18
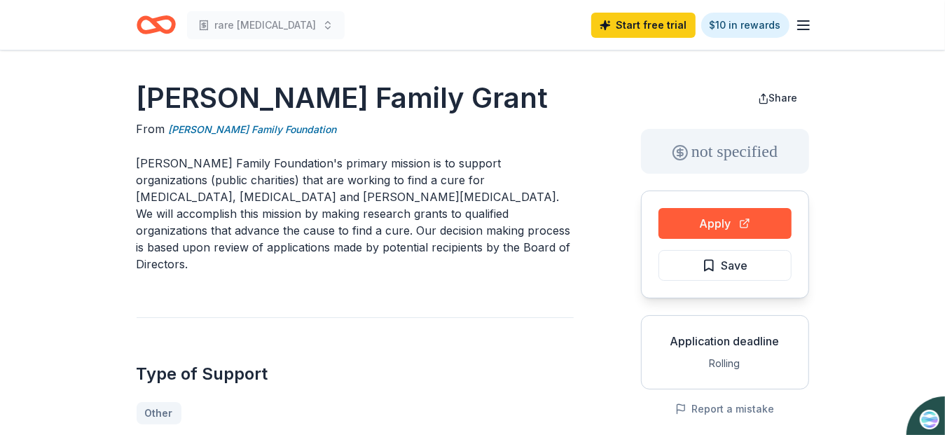
click at [717, 408] on button "Report a mistake" at bounding box center [724, 409] width 99 height 17
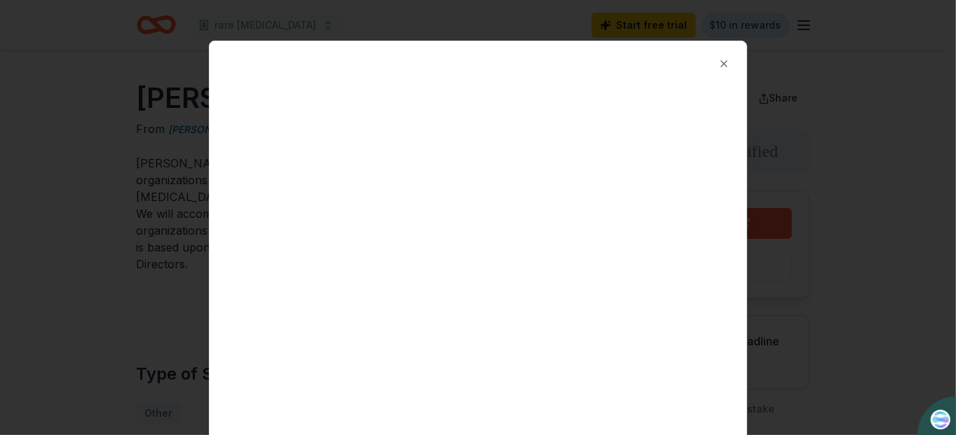
click at [716, 63] on button "Close" at bounding box center [724, 64] width 28 height 28
